Goal: Navigation & Orientation: Go to known website

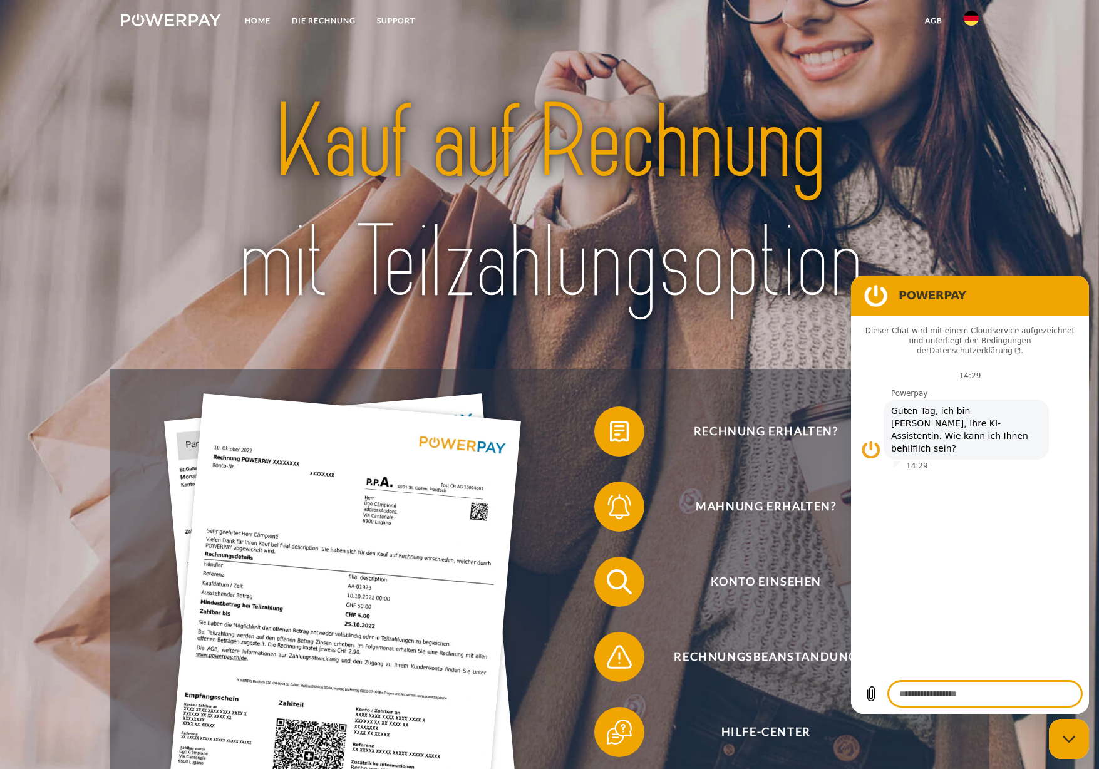
click at [1090, 740] on header "Home DIE RECHNUNG SUPPORT" at bounding box center [549, 485] width 1099 height 971
click at [1080, 740] on div "Messaging-Fenster schließen" at bounding box center [1069, 739] width 38 height 38
type textarea "*"
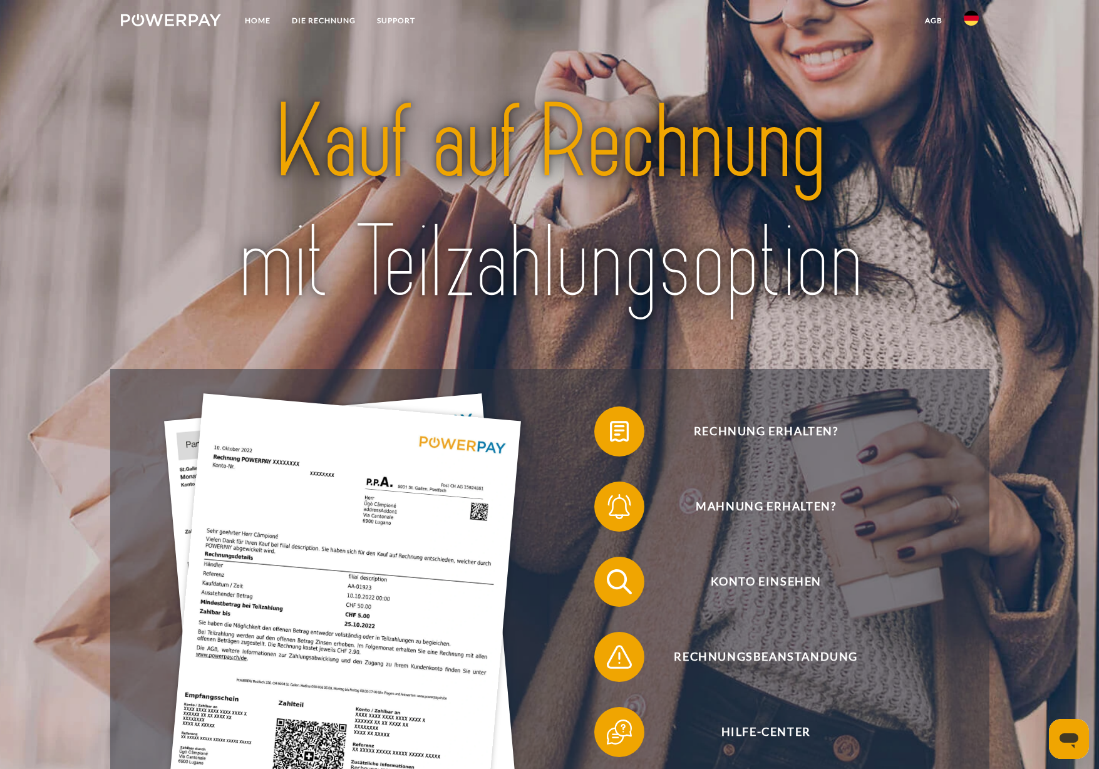
click at [559, 198] on img at bounding box center [549, 203] width 773 height 252
drag, startPoint x: 344, startPoint y: 153, endPoint x: 100, endPoint y: 270, distance: 270.3
click at [100, 270] on header "Home DIE RECHNUNG SUPPORT" at bounding box center [549, 485] width 1099 height 971
